Goal: Book appointment/travel/reservation

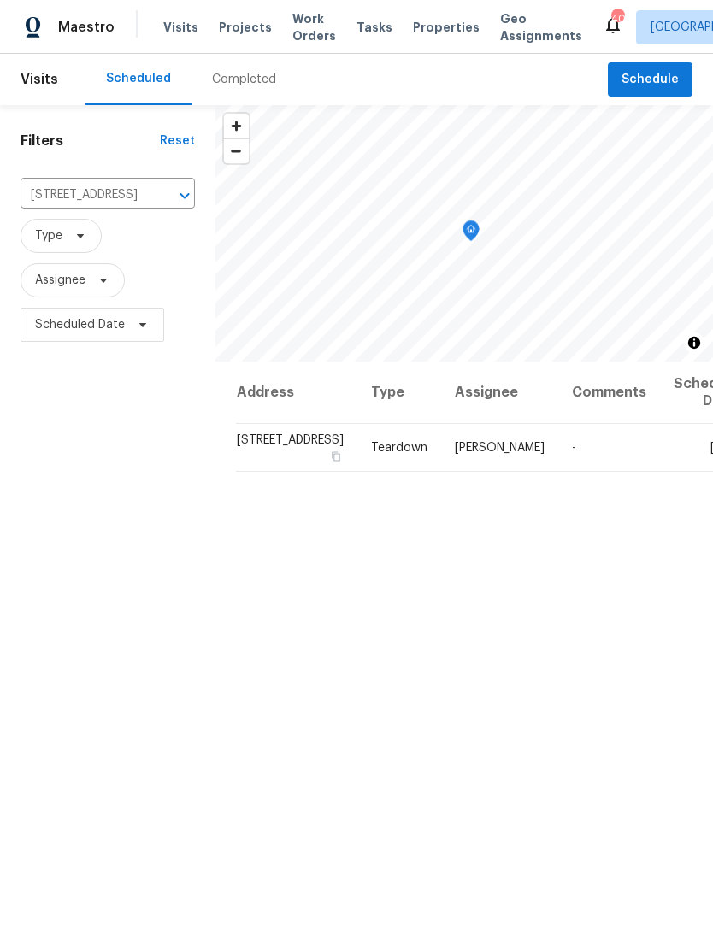
click at [164, 29] on span "Visits" at bounding box center [180, 27] width 35 height 17
click at [69, 193] on input "[STREET_ADDRESS]" at bounding box center [84, 195] width 127 height 27
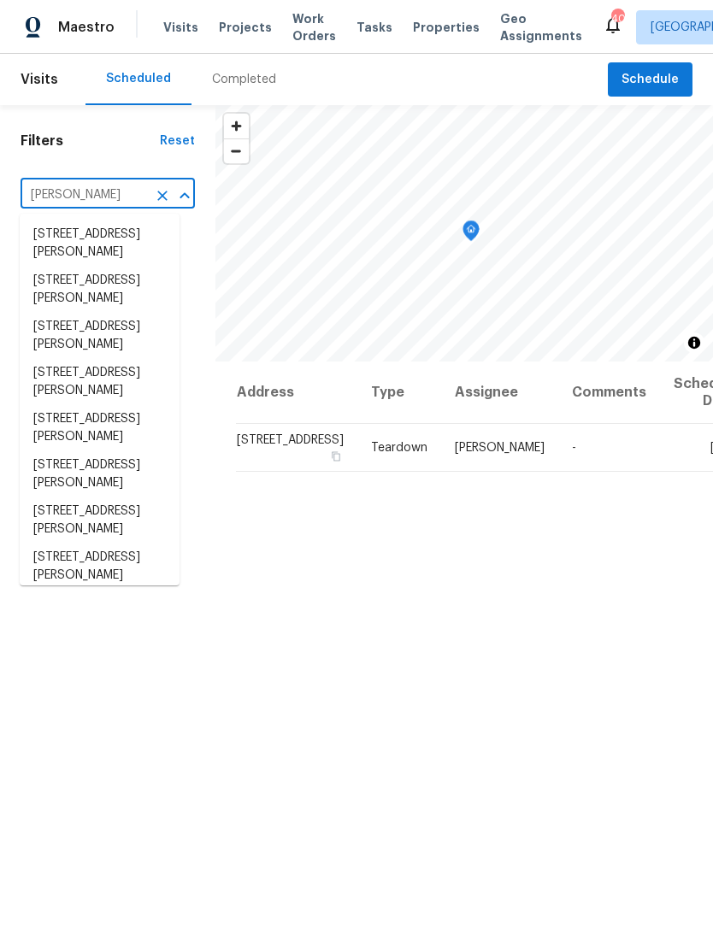
type input "[PERSON_NAME]"
click at [79, 335] on li "[STREET_ADDRESS][PERSON_NAME]" at bounding box center [100, 336] width 160 height 46
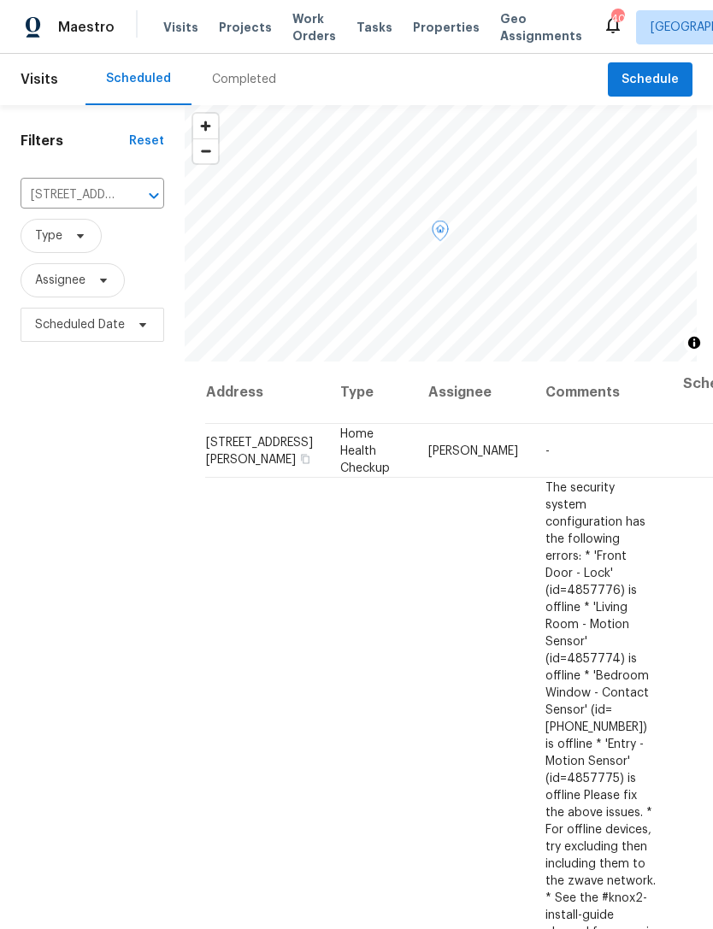
click at [0, 0] on icon at bounding box center [0, 0] width 0 height 0
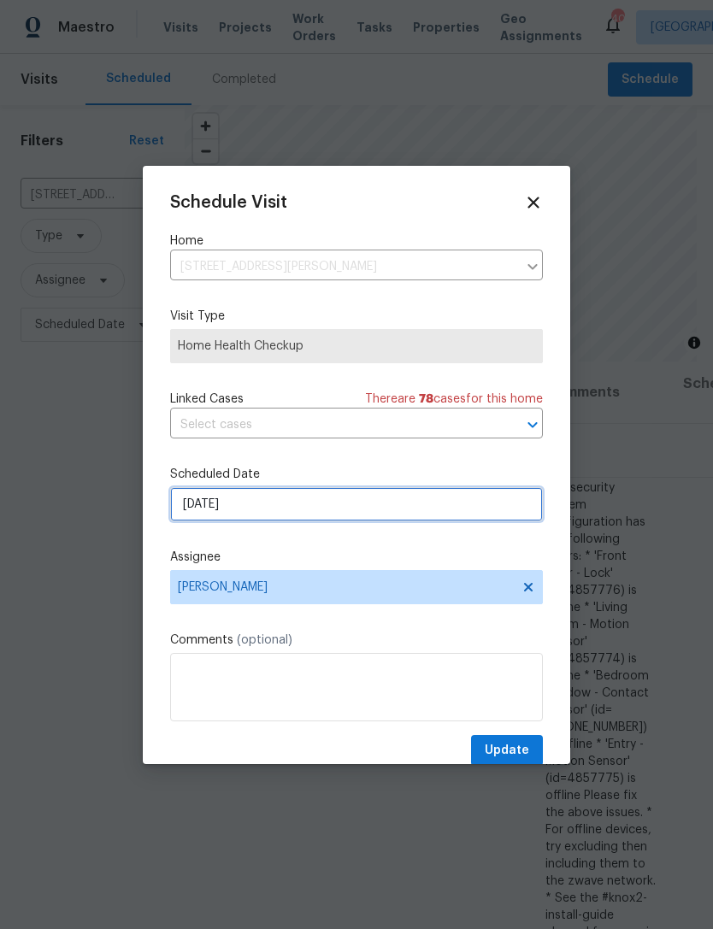
click at [346, 508] on input "[DATE]" at bounding box center [356, 504] width 373 height 34
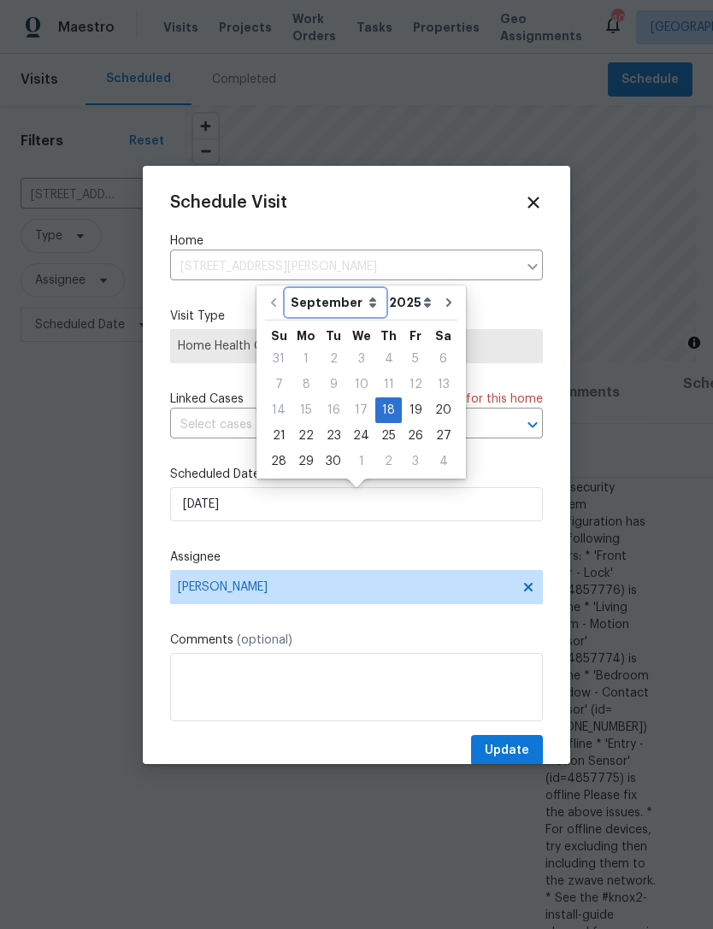
click at [362, 301] on select "September October November December" at bounding box center [335, 303] width 98 height 26
select select "9"
type input "[DATE]"
select select "9"
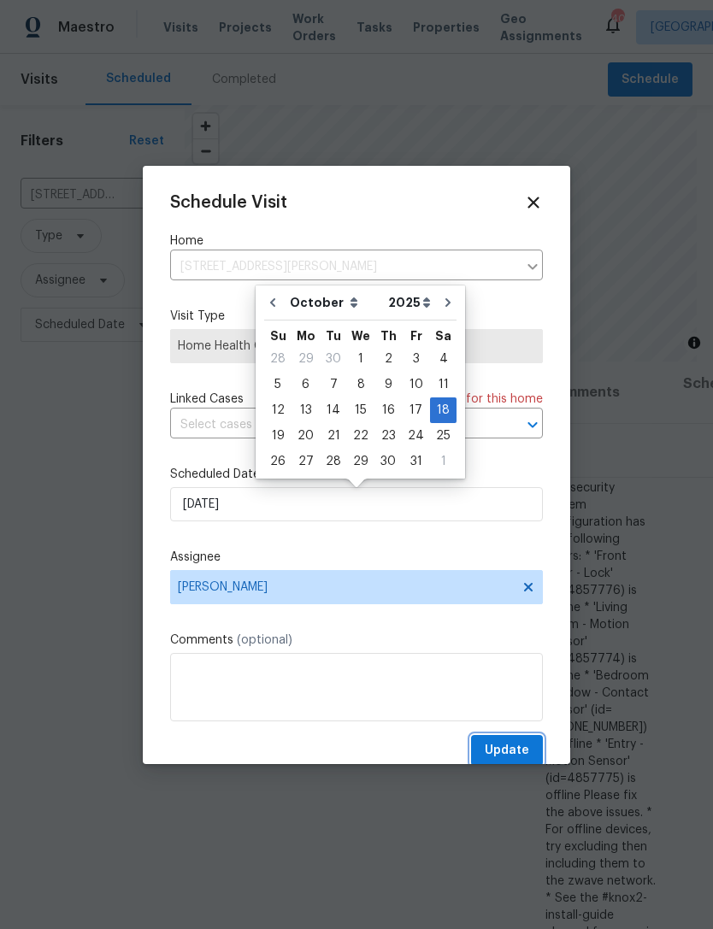
click at [521, 752] on span "Update" at bounding box center [507, 750] width 44 height 21
